Goal: Information Seeking & Learning: Learn about a topic

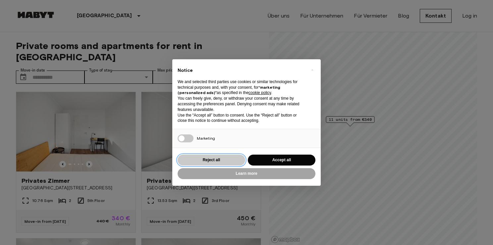
click at [209, 159] on button "Reject all" at bounding box center [212, 160] width 68 height 11
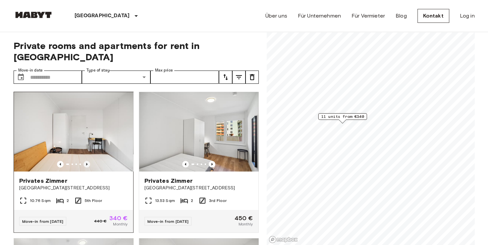
click at [87, 161] on icon "Previous image" at bounding box center [86, 164] width 7 height 7
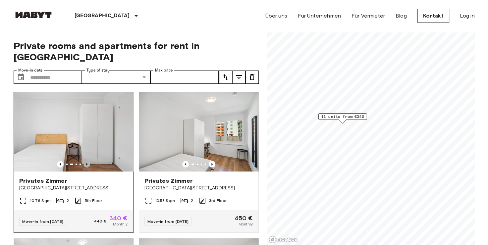
click at [87, 161] on icon "Previous image" at bounding box center [86, 164] width 7 height 7
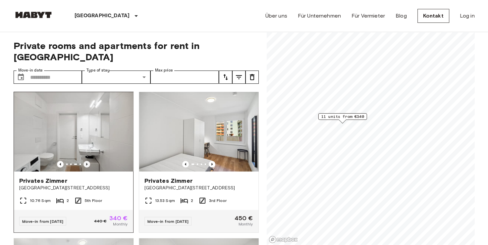
click at [87, 161] on icon "Previous image" at bounding box center [86, 164] width 7 height 7
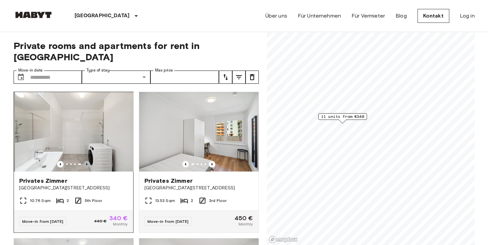
click at [87, 161] on icon "Previous image" at bounding box center [86, 164] width 7 height 7
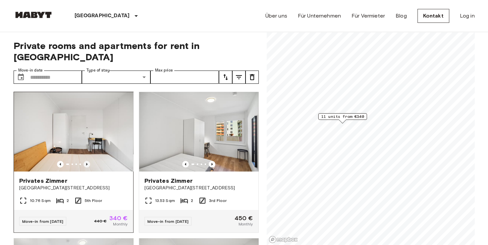
click at [87, 161] on icon "Previous image" at bounding box center [86, 164] width 7 height 7
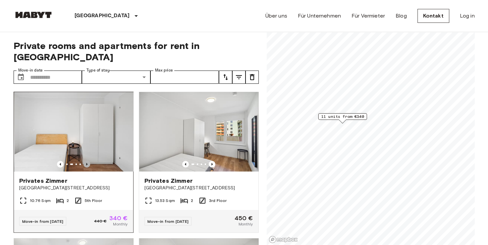
click at [87, 161] on icon "Previous image" at bounding box center [86, 164] width 7 height 7
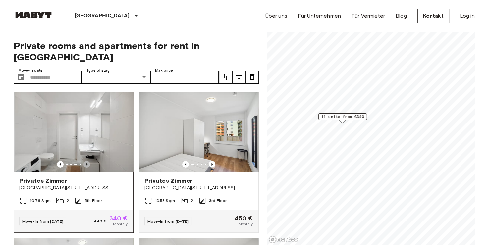
click at [87, 161] on icon "Previous image" at bounding box center [86, 164] width 7 height 7
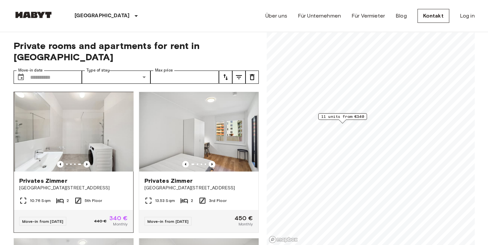
click at [87, 161] on icon "Previous image" at bounding box center [86, 164] width 7 height 7
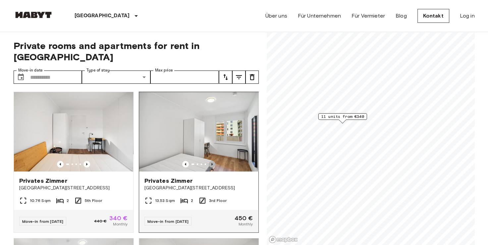
click at [211, 163] on icon "Previous image" at bounding box center [211, 164] width 1 height 3
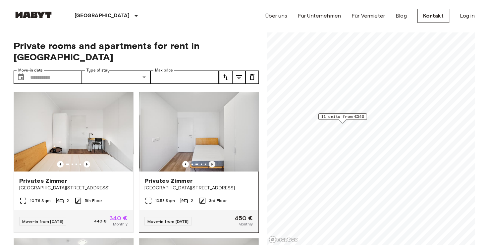
click at [211, 163] on icon "Previous image" at bounding box center [211, 164] width 1 height 3
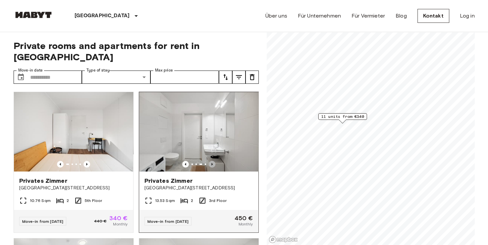
click at [211, 163] on icon "Previous image" at bounding box center [211, 164] width 1 height 3
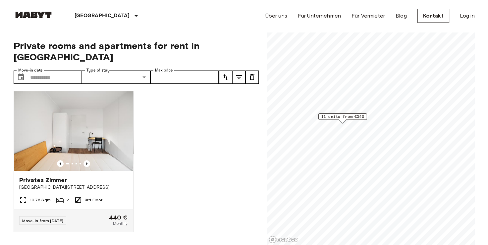
scroll to position [746, 0]
